Goal: Navigation & Orientation: Find specific page/section

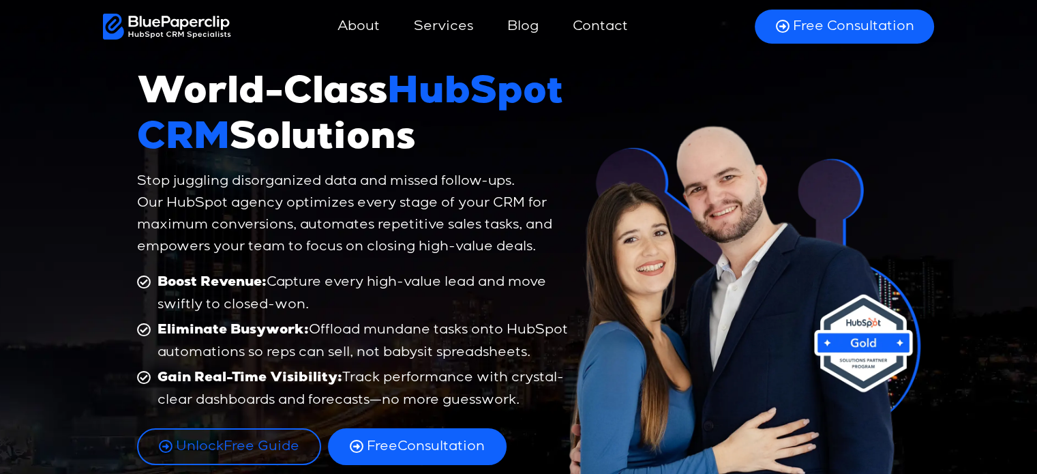
click at [444, 25] on link "Services" at bounding box center [443, 26] width 87 height 33
click at [447, 29] on link "Services" at bounding box center [443, 26] width 87 height 33
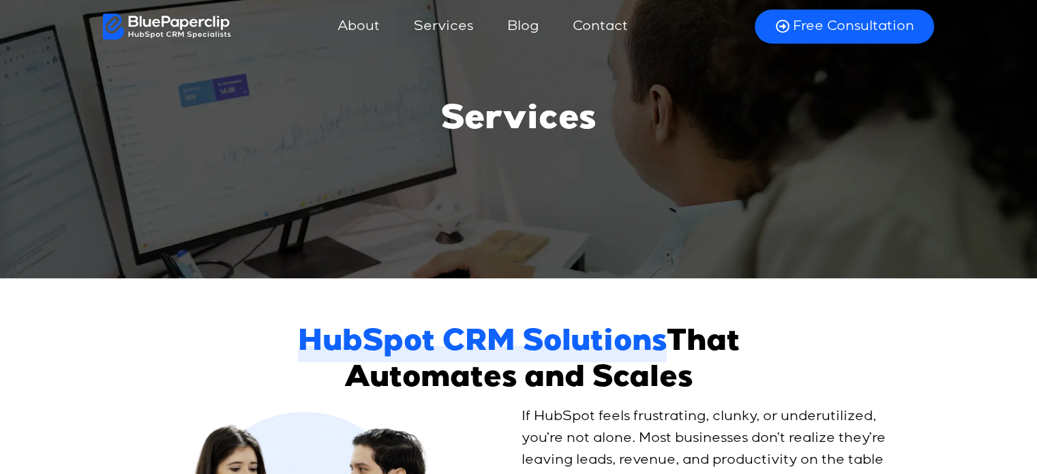
click at [353, 24] on link "About" at bounding box center [359, 26] width 70 height 33
